Goal: Task Accomplishment & Management: Complete application form

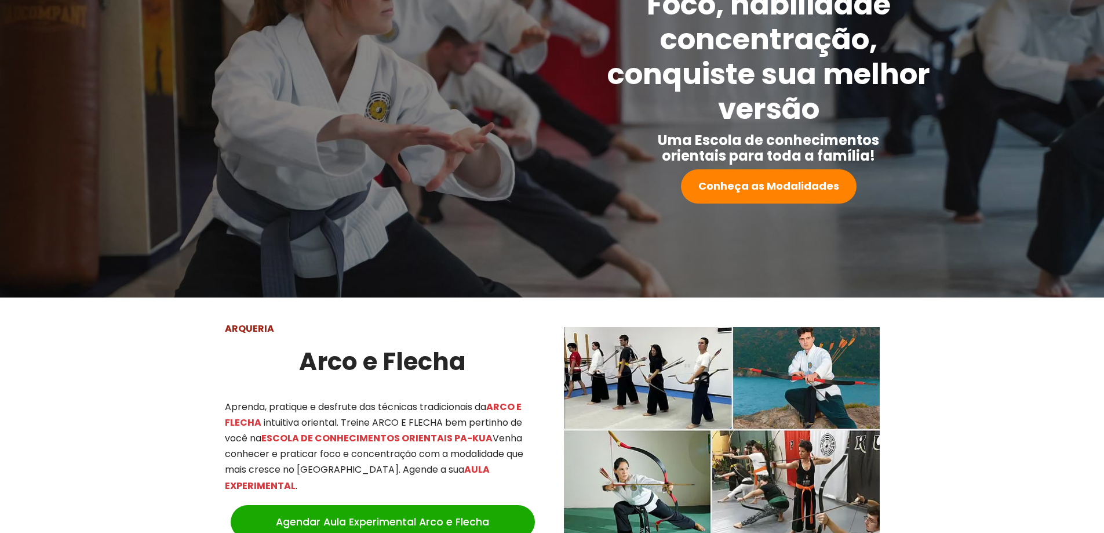
scroll to position [174, 0]
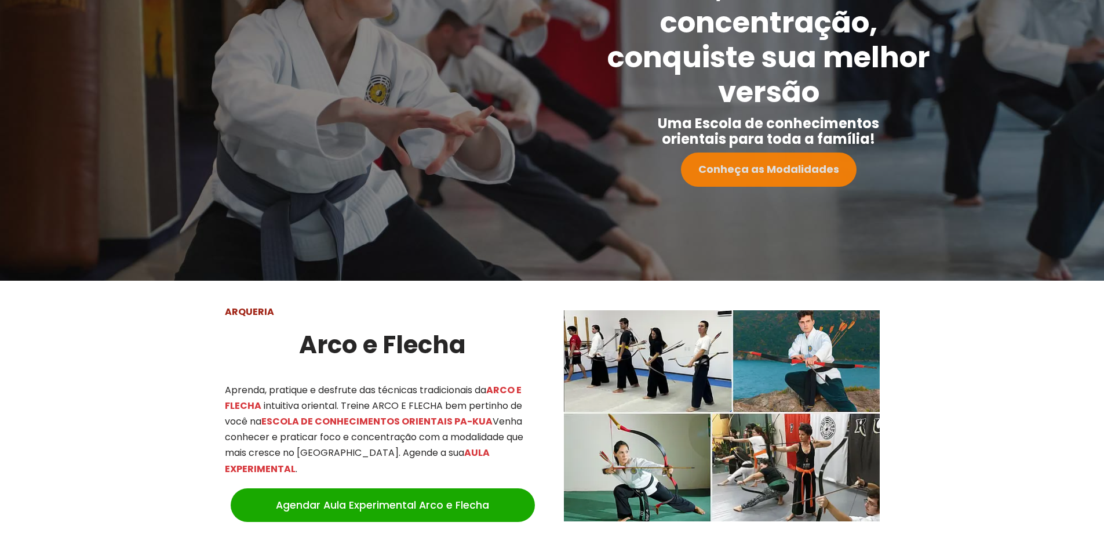
click at [765, 161] on link "Conheça as Modalidades" at bounding box center [769, 169] width 176 height 34
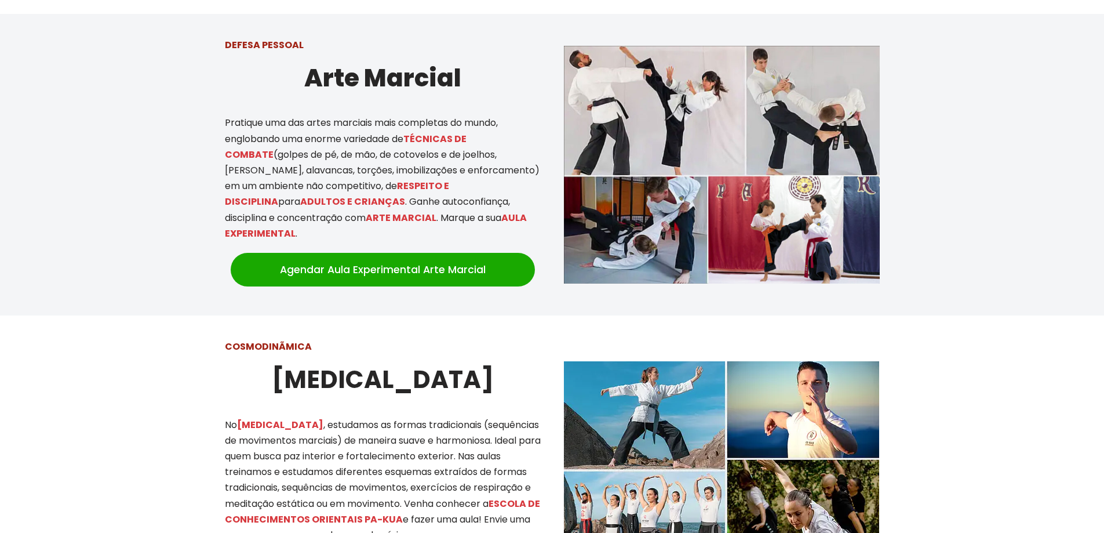
scroll to position [686, 0]
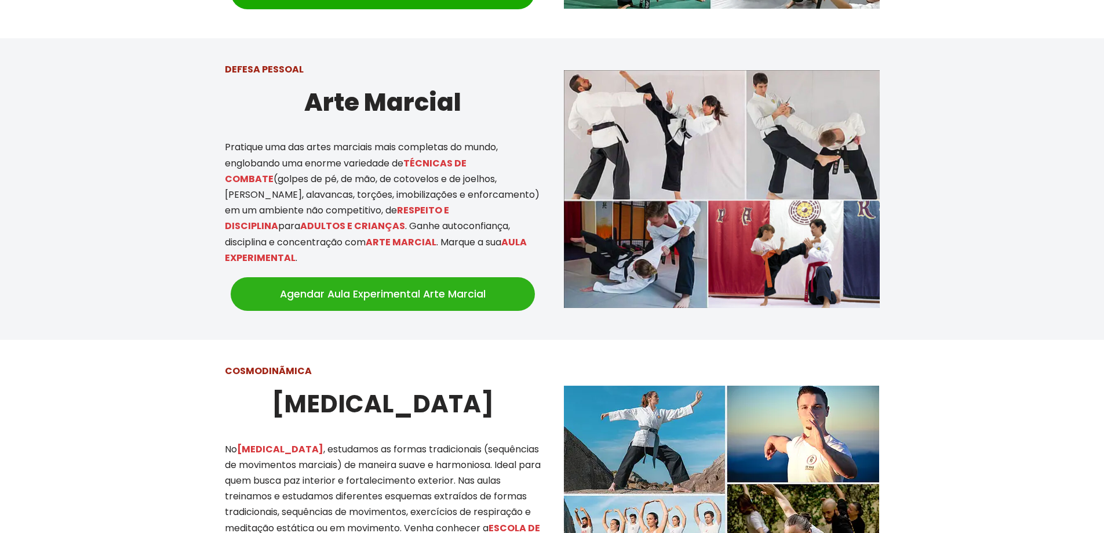
click at [450, 277] on link "Agendar Aula Experimental Arte Marcial" at bounding box center [383, 294] width 304 height 34
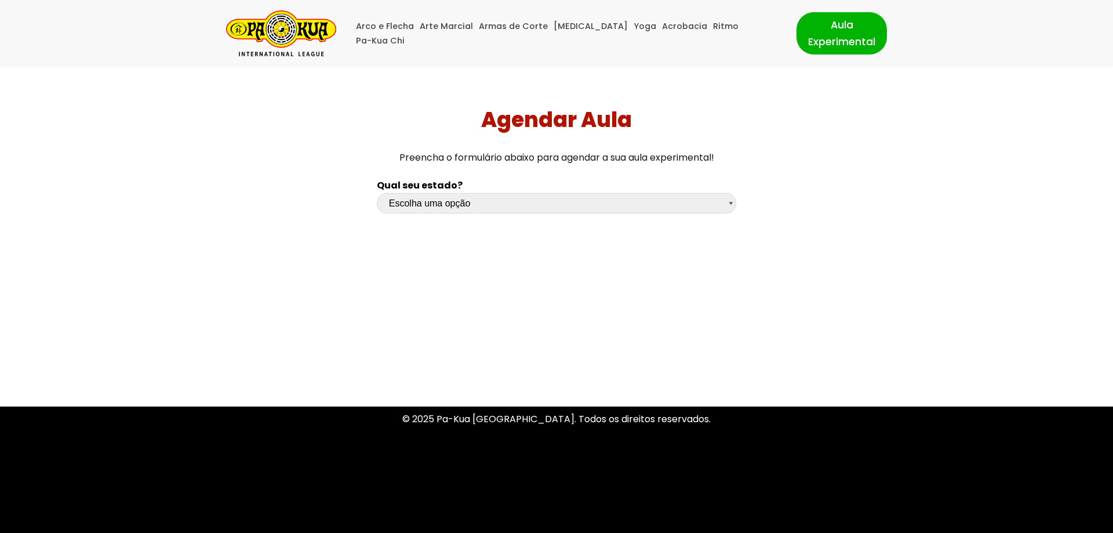
click at [568, 207] on select "Escolha uma opção [GEOGRAPHIC_DATA] [GEOGRAPHIC_DATA] [GEOGRAPHIC_DATA] [GEOGRA…" at bounding box center [556, 203] width 359 height 20
select select "sp"
click at [377, 193] on select "Escolha uma opção [GEOGRAPHIC_DATA] [GEOGRAPHIC_DATA] [GEOGRAPHIC_DATA] [GEOGRA…" at bounding box center [556, 203] width 359 height 20
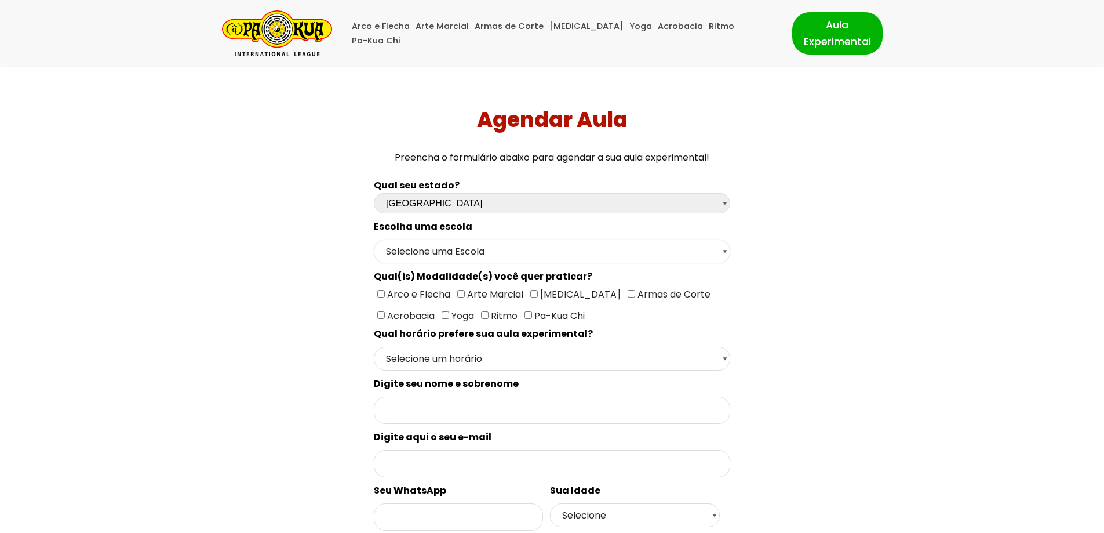
click at [559, 249] on select "Selecione uma Escola [GEOGRAPHIC_DATA] - Escola [GEOGRAPHIC_DATA] - [GEOGRAPHIC…" at bounding box center [552, 251] width 356 height 24
select select "[GEOGRAPHIC_DATA] - [GEOGRAPHIC_DATA]"
click at [374, 239] on select "Selecione uma Escola [GEOGRAPHIC_DATA] - Escola [GEOGRAPHIC_DATA] - [GEOGRAPHIC…" at bounding box center [552, 251] width 356 height 24
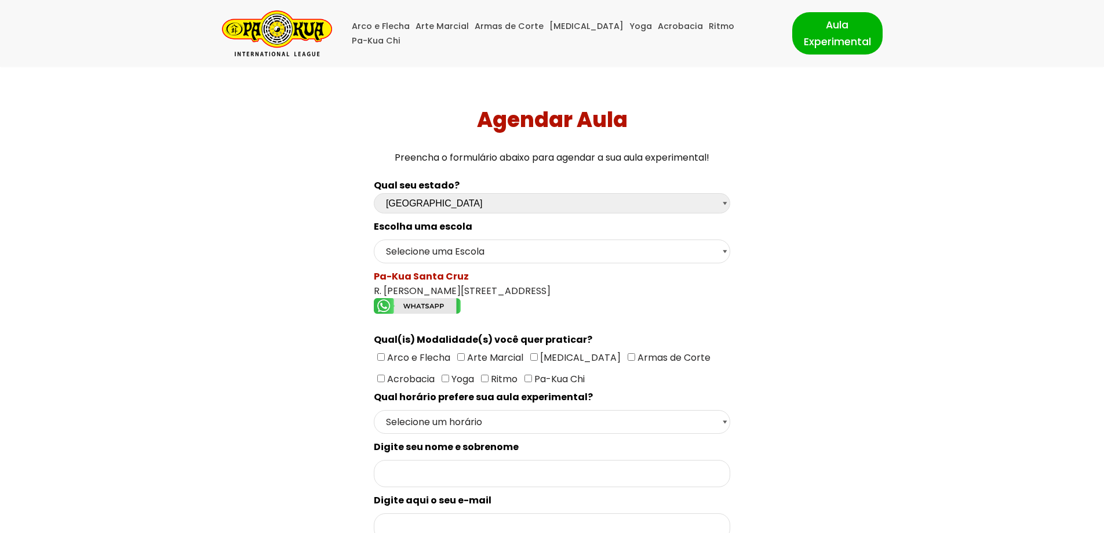
click at [492, 363] on span "Arte Marcial" at bounding box center [494, 357] width 59 height 13
click at [465, 361] on input"] "Arte Marcial" at bounding box center [461, 357] width 8 height 8
checkbox input"] "true"
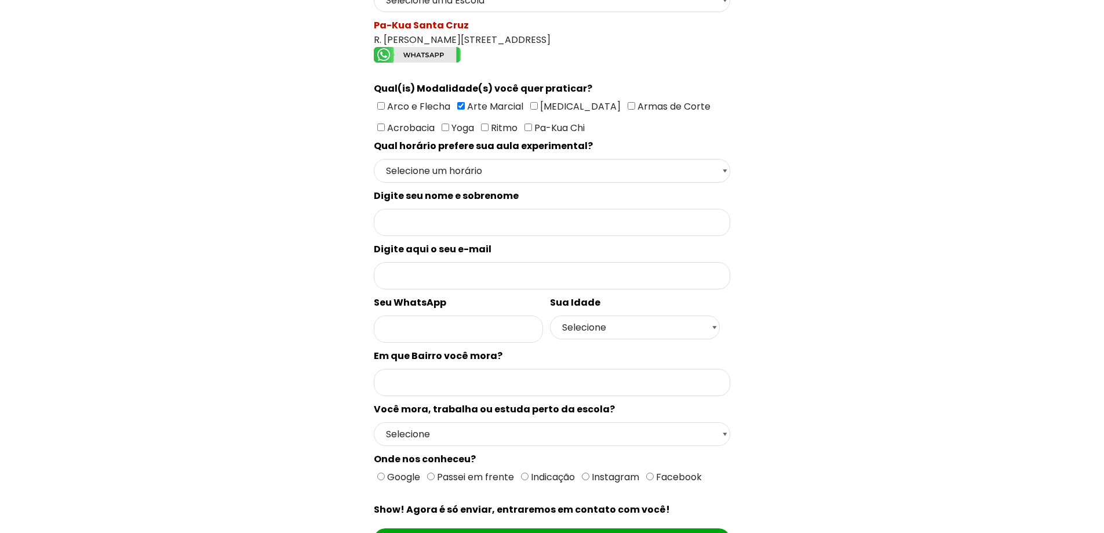
scroll to position [348, 0]
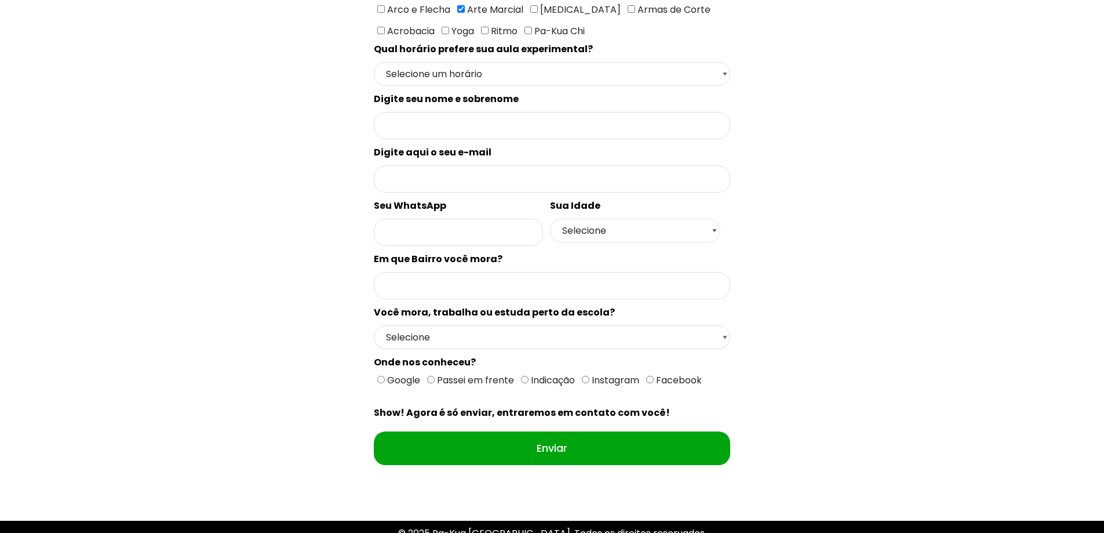
click at [616, 228] on select "Selecione 18 19 20 21 22 23 24 25 26 27 28 29 30 31 32 33 34 35 36 37 38 39 40 …" at bounding box center [634, 231] width 169 height 24
select select "50+"
click at [550, 242] on select "Selecione 18 19 20 21 22 23 24 25 26 27 28 29 30 31 32 33 34 35 36 37 38 39 40 …" at bounding box center [634, 231] width 169 height 24
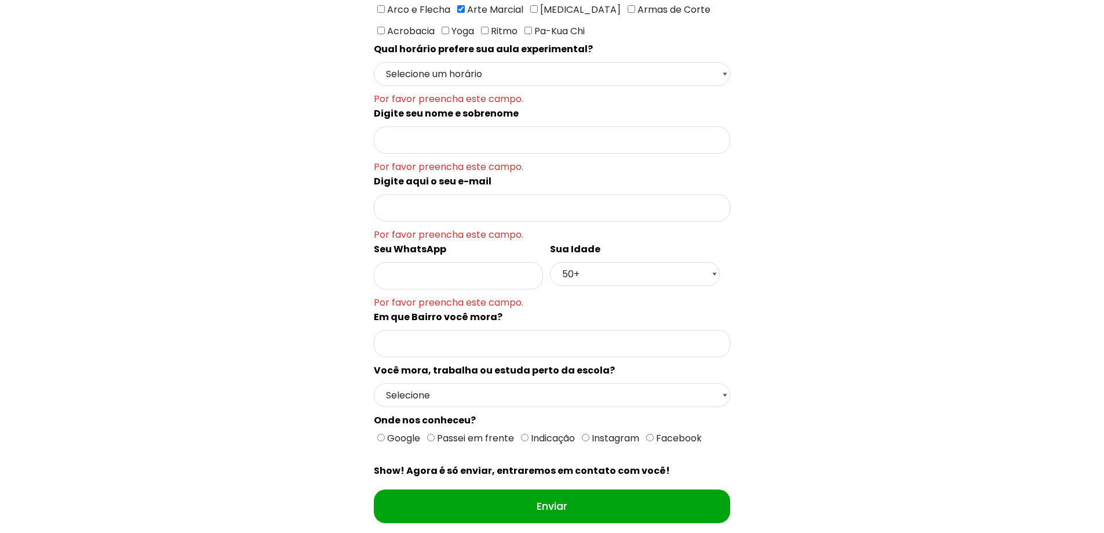
click at [456, 290] on div "Seu WhatsApp Por favor preencha este campo." at bounding box center [458, 276] width 169 height 68
click at [469, 272] on input "Formulário de contacto" at bounding box center [458, 275] width 169 height 27
type input "dadasdsadasd"
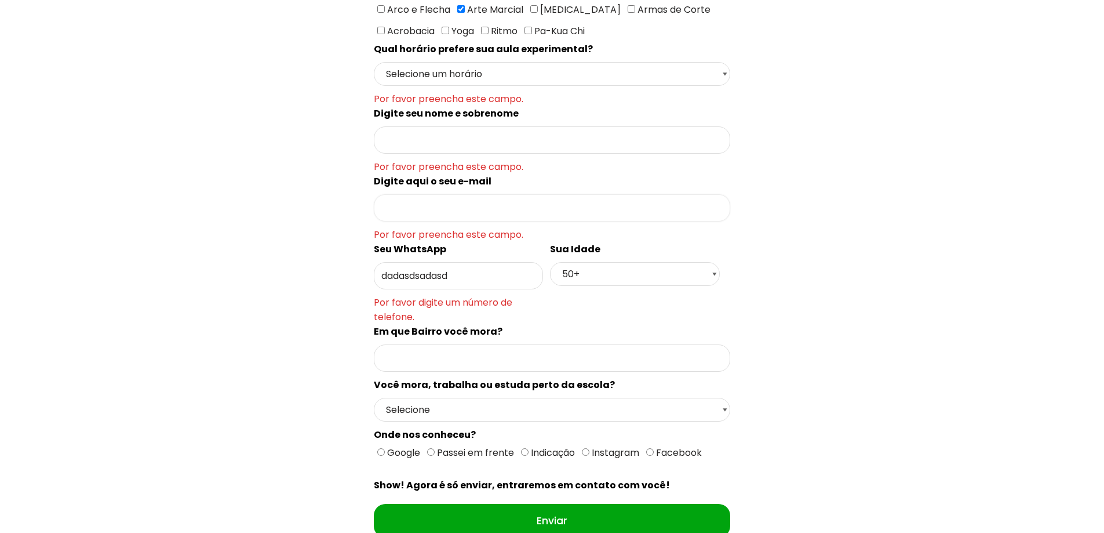
click at [405, 201] on input "Formulário de contacto" at bounding box center [552, 207] width 356 height 27
type input "asdasdasdas"
click at [421, 146] on input "d" at bounding box center [552, 139] width 356 height 27
type input "dasdasdasd"
click at [469, 76] on select "Selecione um horário Manhã Tarde Noite" at bounding box center [552, 74] width 356 height 24
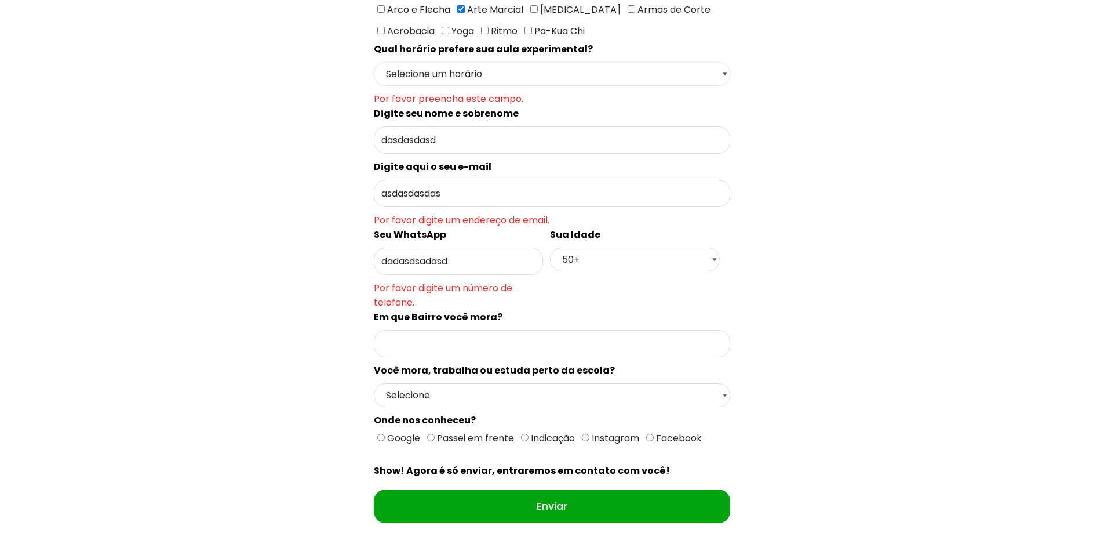
select select "Manhã"
click at [374, 62] on select "Selecione um horário Manhã Tarde Noite" at bounding box center [552, 74] width 356 height 24
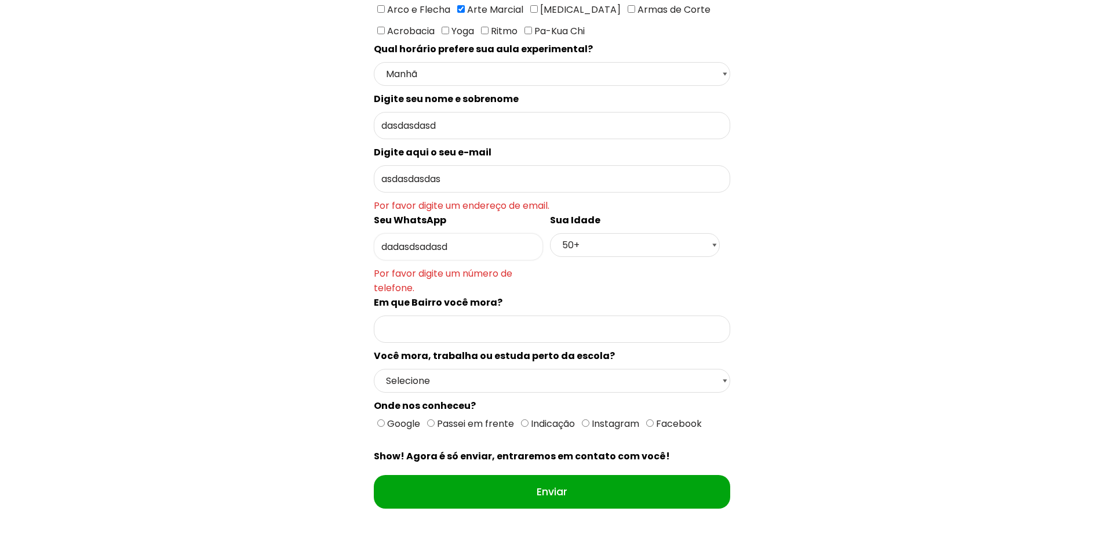
drag, startPoint x: 482, startPoint y: 244, endPoint x: 49, endPoint y: 219, distance: 433.7
click at [71, 223] on div "Agendar Aula Preencha o formulário abaixo para agendar a sua aula experimental!…" at bounding box center [552, 136] width 1095 height 835
type input "12312313123"
click at [452, 177] on input "asdasdasdas" at bounding box center [552, 178] width 356 height 27
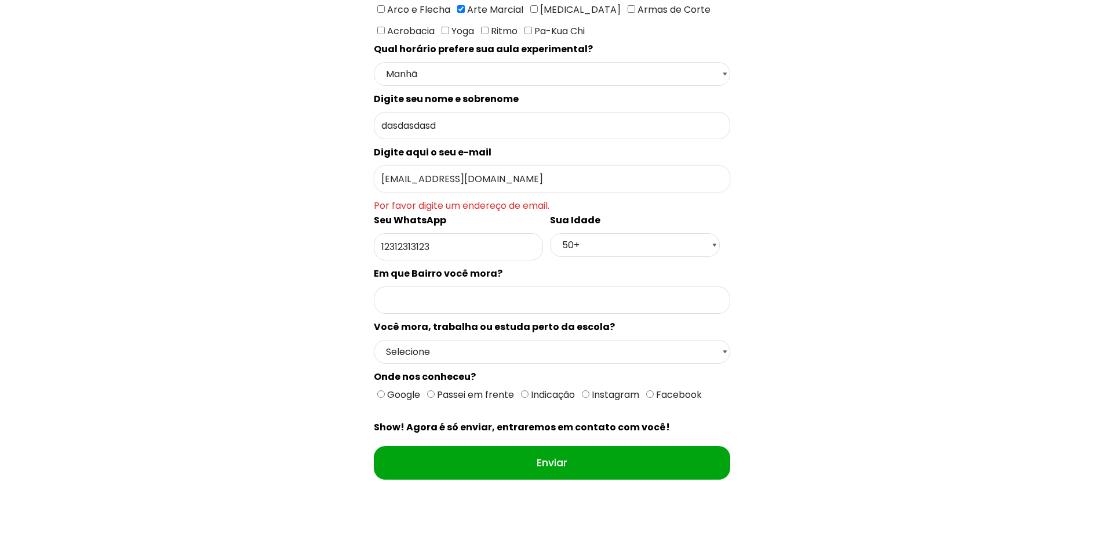
type input "[EMAIL_ADDRESS][DOMAIN_NAME]"
click at [449, 123] on input "dasdasdasd" at bounding box center [552, 125] width 356 height 27
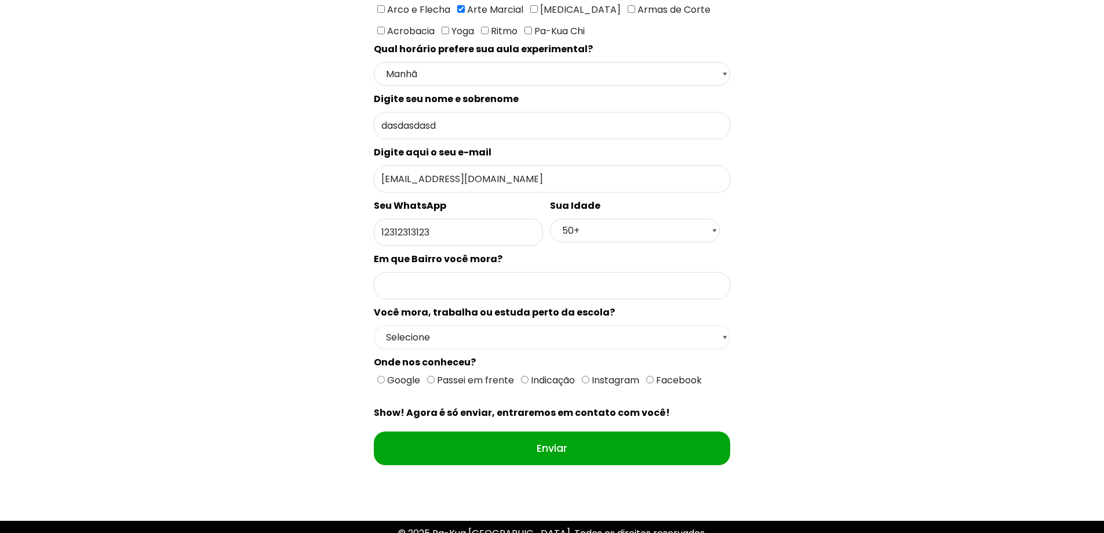
click at [474, 346] on select "Selecione Moro Perto Trabalho Perto Estudo Perto Passo Perto" at bounding box center [552, 337] width 356 height 24
select select "Moro Perto"
click at [374, 349] on select "Selecione Moro Perto Trabalho Perto Estudo Perto Passo Perto" at bounding box center [552, 337] width 356 height 24
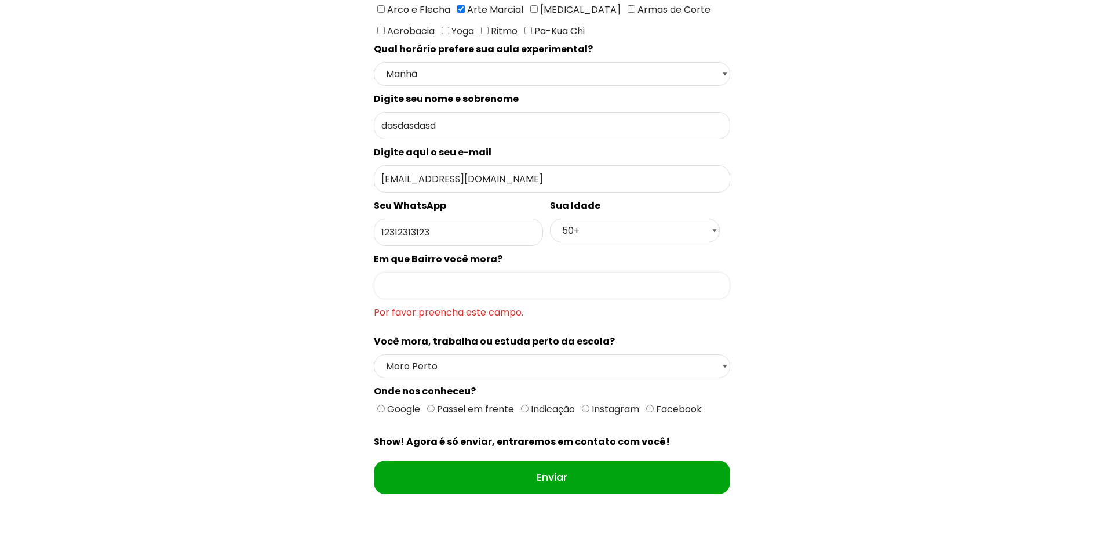
click at [448, 284] on input "Formulário de contacto" at bounding box center [552, 285] width 356 height 27
type input "o"
type input "Coco preto para caramba Karatê e muito uim"
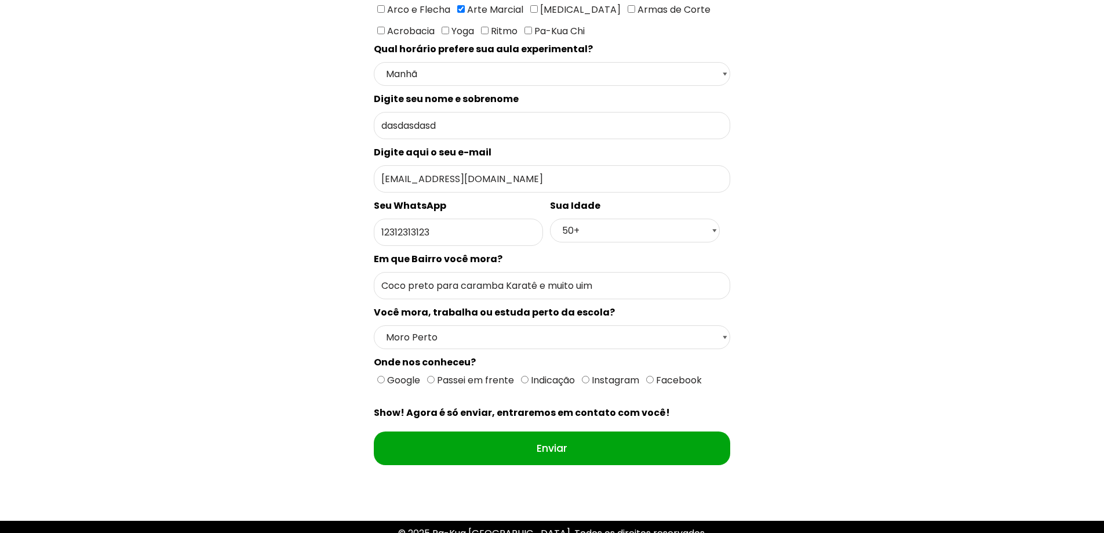
click at [431, 407] on div "Escolha uma escola Selecione uma Escola [GEOGRAPHIC_DATA] - [GEOGRAPHIC_DATA] […" at bounding box center [552, 179] width 356 height 617
click at [467, 378] on span "Passei em frente" at bounding box center [474, 379] width 79 height 13
click at [435, 378] on input "Passei em frente" at bounding box center [431, 380] width 8 height 8
radio input "true"
